Goal: Task Accomplishment & Management: Complete application form

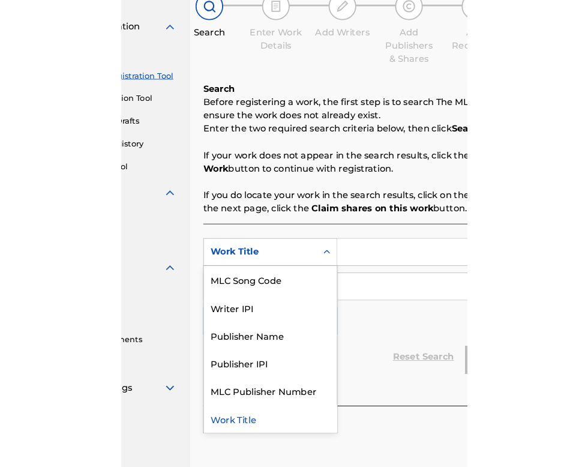
scroll to position [119, 112]
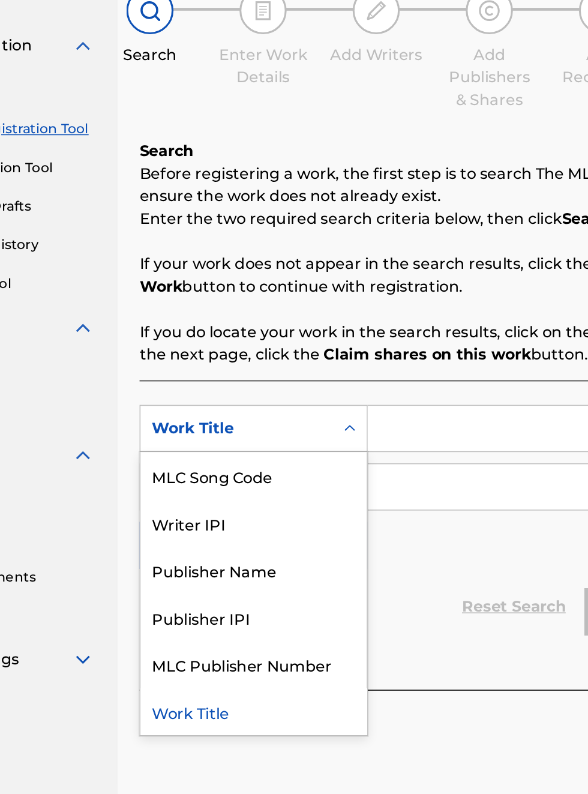
click at [266, 511] on div "Publisher IPI" at bounding box center [273, 512] width 144 height 30
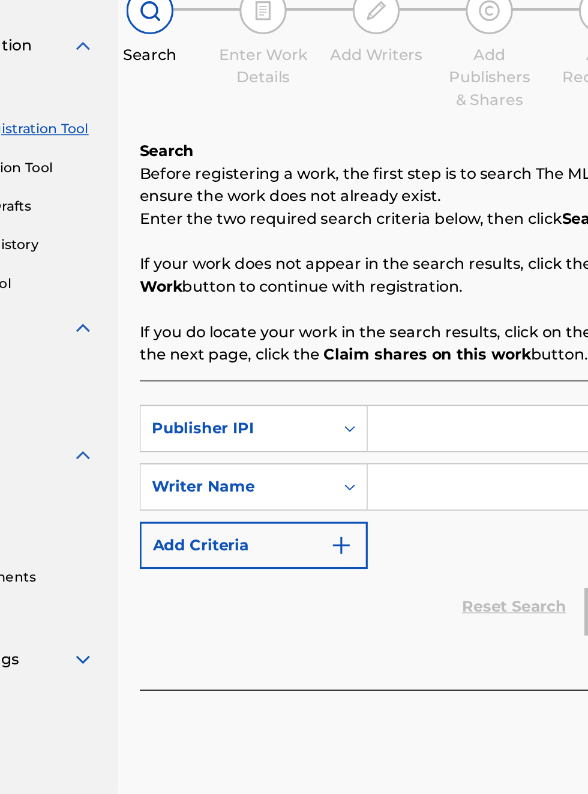
click at [392, 423] on input "Search Form" at bounding box center [459, 429] width 227 height 29
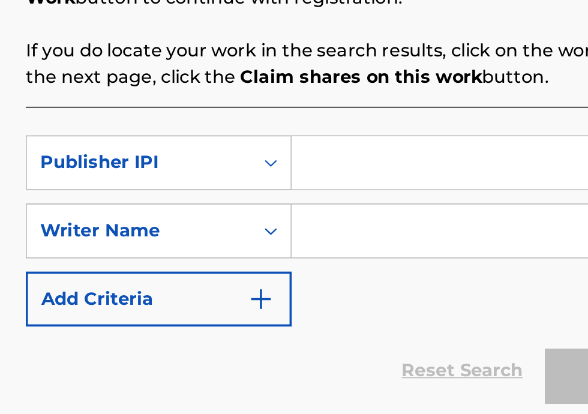
scroll to position [148, 186]
type input "P"
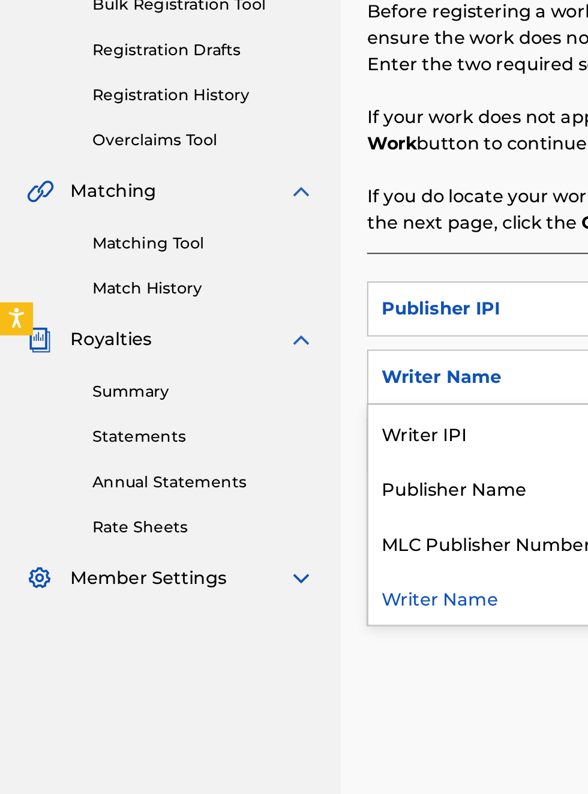
scroll to position [223, 0]
click at [274, 474] on div "Publisher Name" at bounding box center [273, 489] width 144 height 30
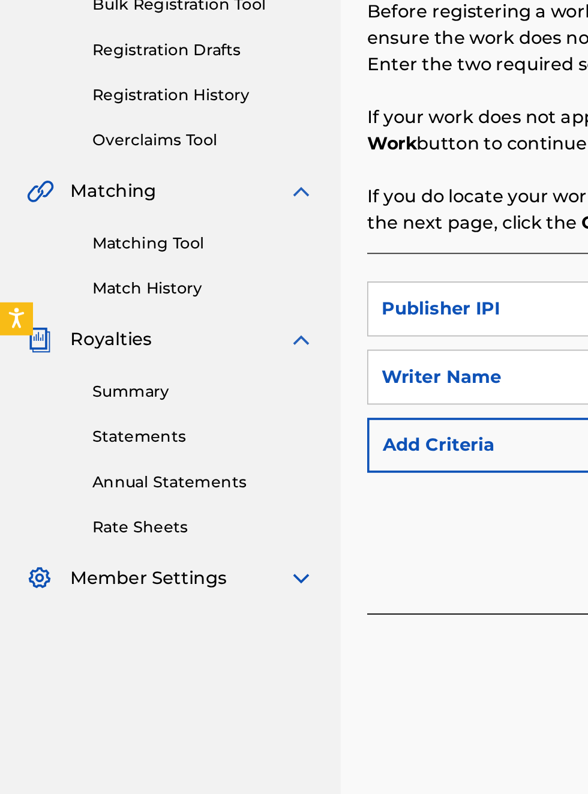
scroll to position [223, 191]
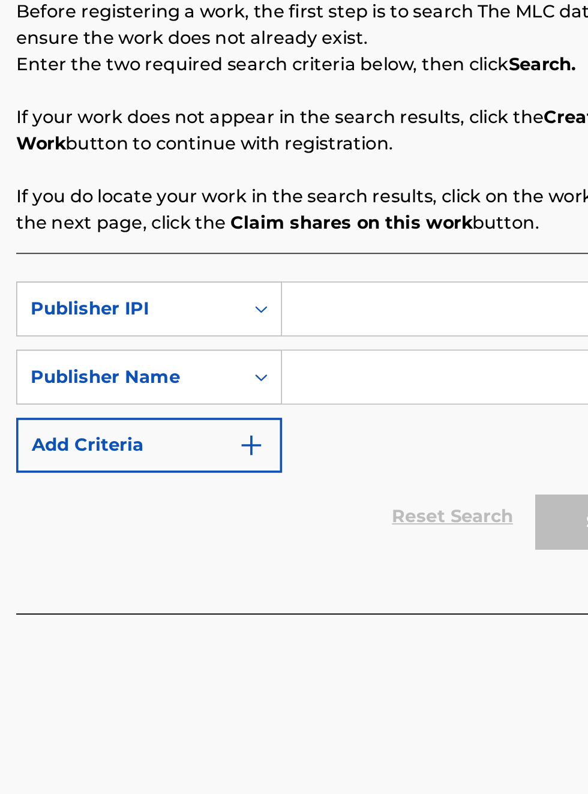
click at [383, 377] on input "Search Form" at bounding box center [459, 391] width 227 height 29
type input "00340604990"
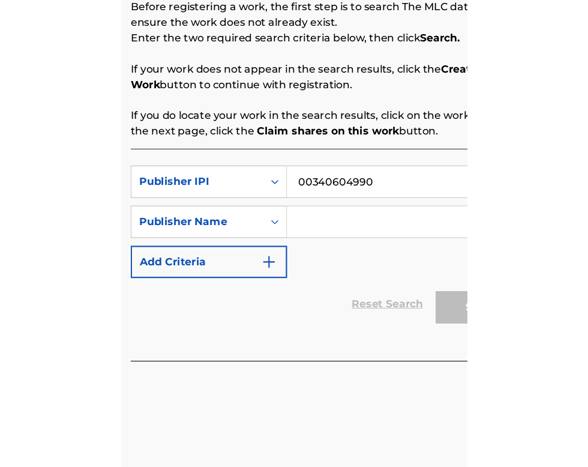
scroll to position [0, 0]
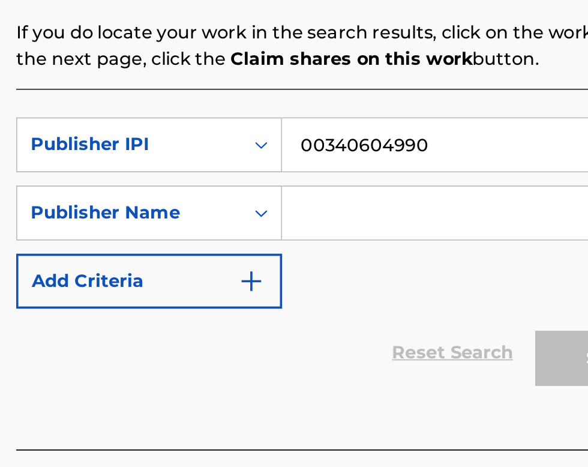
click at [371, 278] on input "Search Form" at bounding box center [459, 277] width 227 height 29
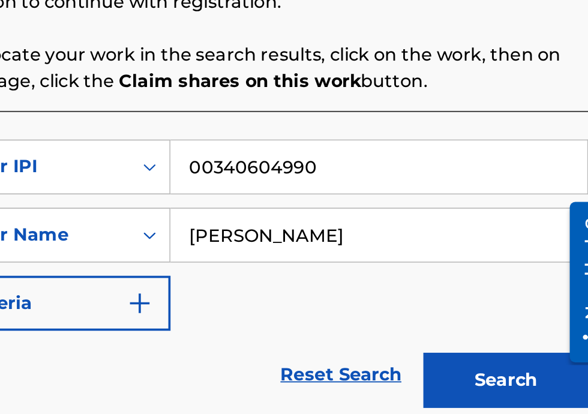
type input "[PERSON_NAME]"
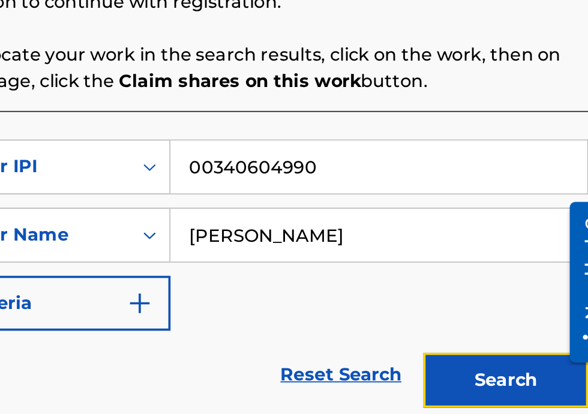
click at [533, 358] on button "Search" at bounding box center [529, 357] width 90 height 30
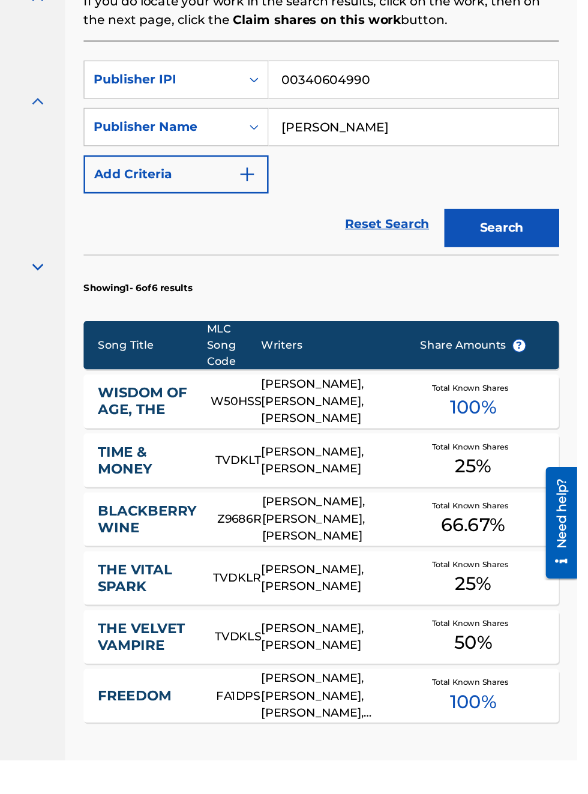
scroll to position [203, 139]
